Goal: Find specific page/section: Find specific page/section

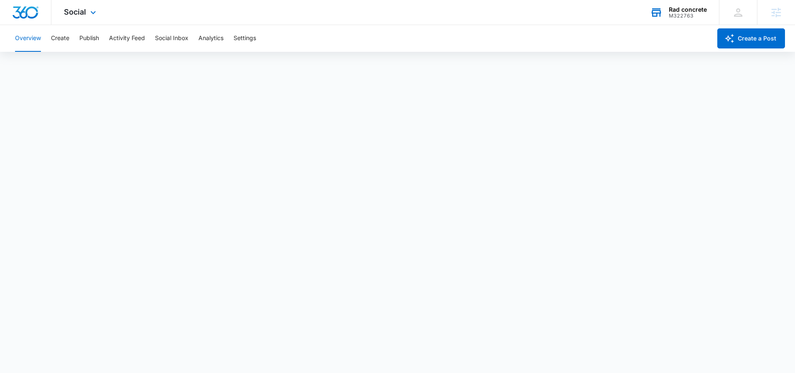
scroll to position [2, 0]
click at [94, 11] on icon at bounding box center [93, 15] width 10 height 10
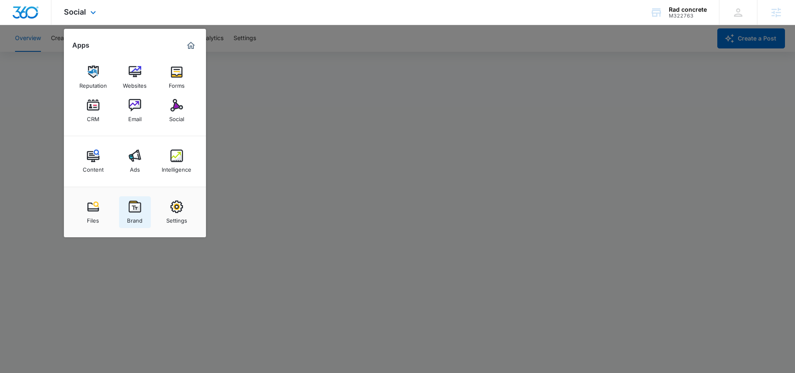
click at [142, 215] on div "Brand" at bounding box center [134, 218] width 15 height 11
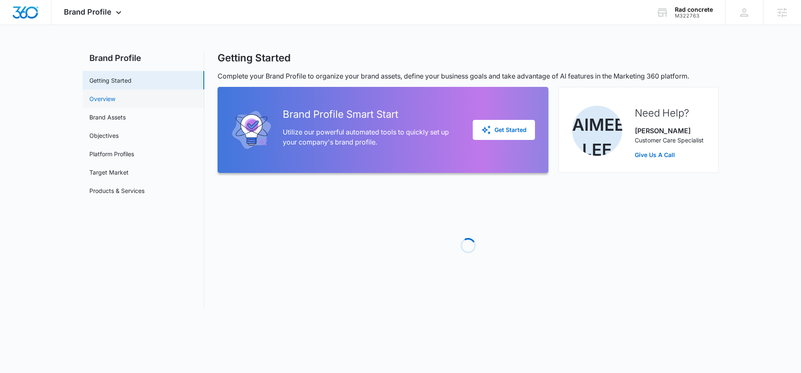
click at [107, 98] on link "Overview" at bounding box center [102, 98] width 26 height 9
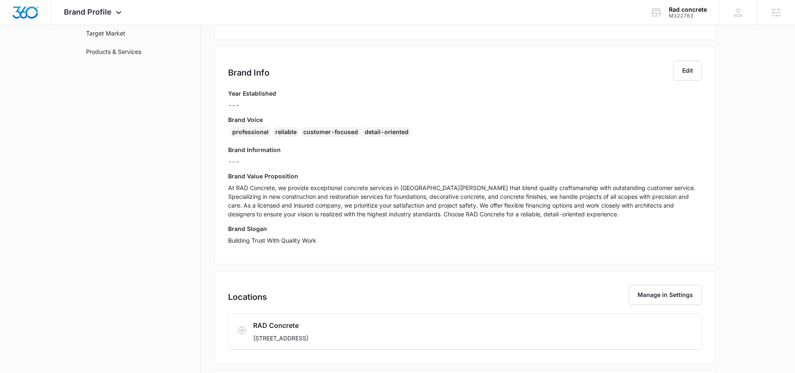
scroll to position [172, 0]
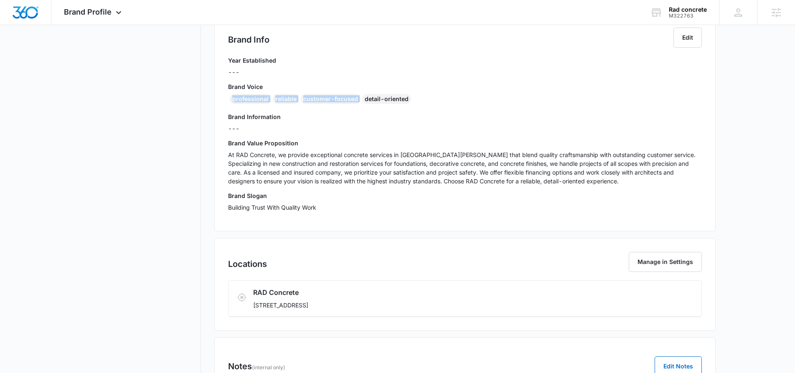
drag, startPoint x: 410, startPoint y: 94, endPoint x: 244, endPoint y: 94, distance: 165.8
click at [245, 94] on div "professional reliable customer-focused detail-oriented" at bounding box center [465, 100] width 474 height 13
drag, startPoint x: 393, startPoint y: 99, endPoint x: 234, endPoint y: 99, distance: 159.1
click at [234, 99] on div "professional reliable customer-focused detail-oriented" at bounding box center [465, 100] width 474 height 13
copy div "professional reliable customer-focused detail-oriented"
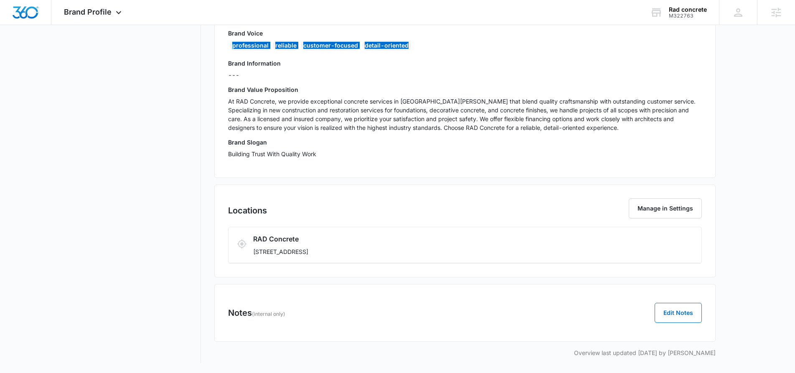
scroll to position [0, 0]
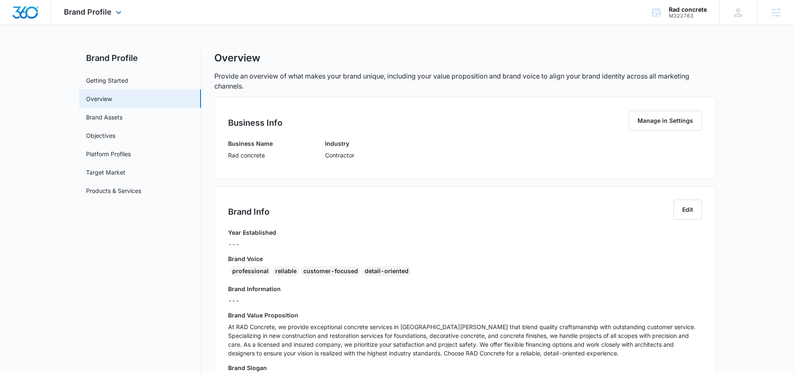
drag, startPoint x: 94, startPoint y: 14, endPoint x: 103, endPoint y: 25, distance: 13.4
click at [94, 14] on span "Brand Profile" at bounding box center [88, 12] width 48 height 9
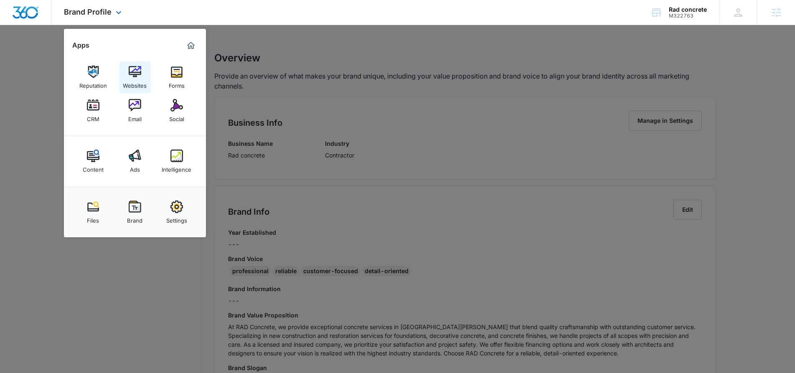
click at [136, 79] on div "Websites" at bounding box center [135, 83] width 24 height 11
